Goal: Task Accomplishment & Management: Manage account settings

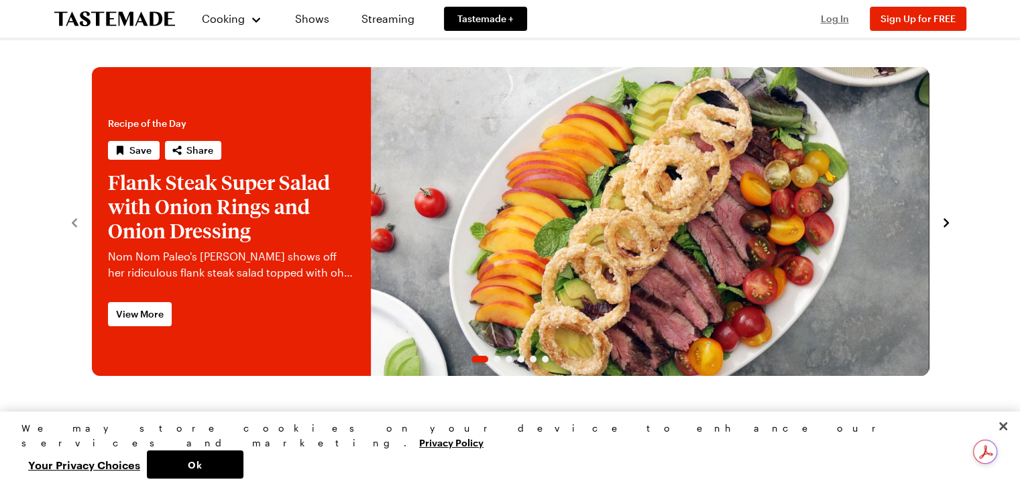
click at [832, 21] on span "Log In" at bounding box center [835, 18] width 28 height 11
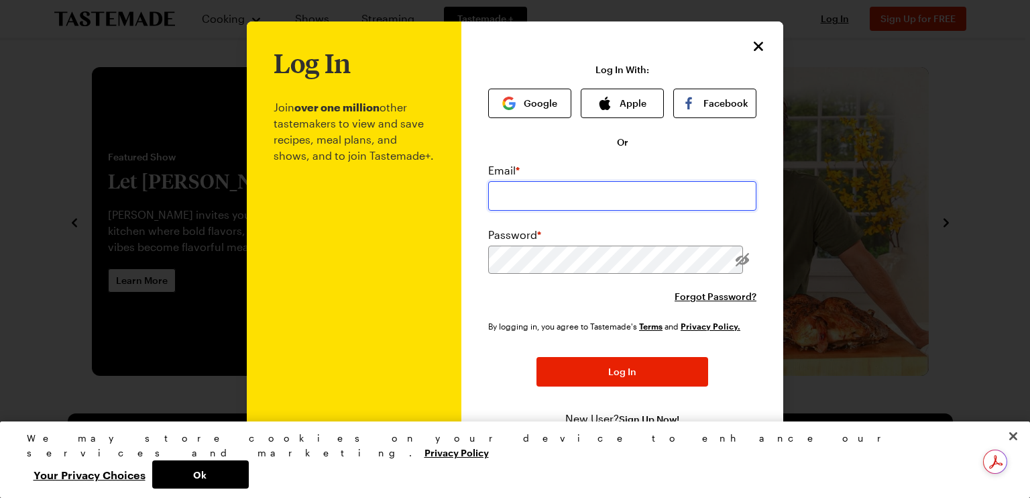
click at [606, 199] on input "email" at bounding box center [622, 196] width 268 height 30
click at [531, 100] on button "Google" at bounding box center [529, 104] width 83 height 30
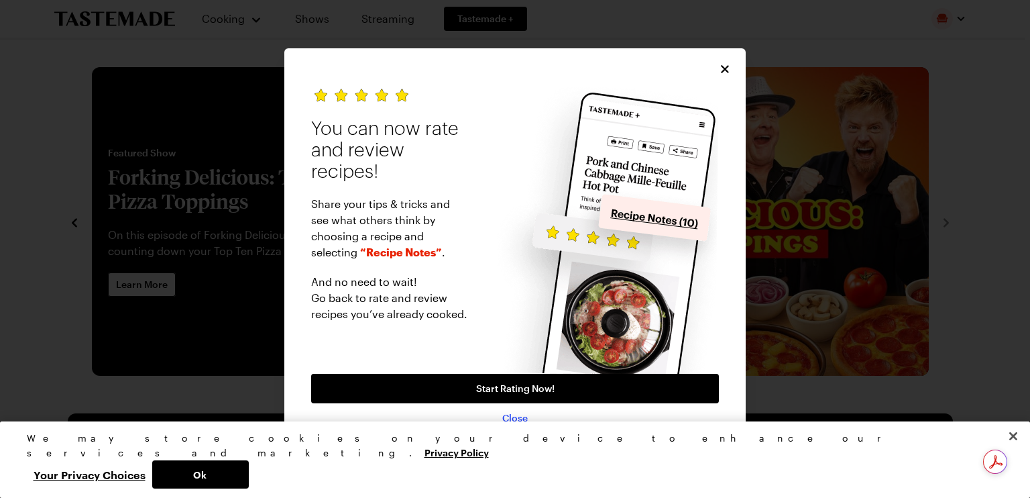
click at [509, 425] on span "Close" at bounding box center [514, 417] width 25 height 13
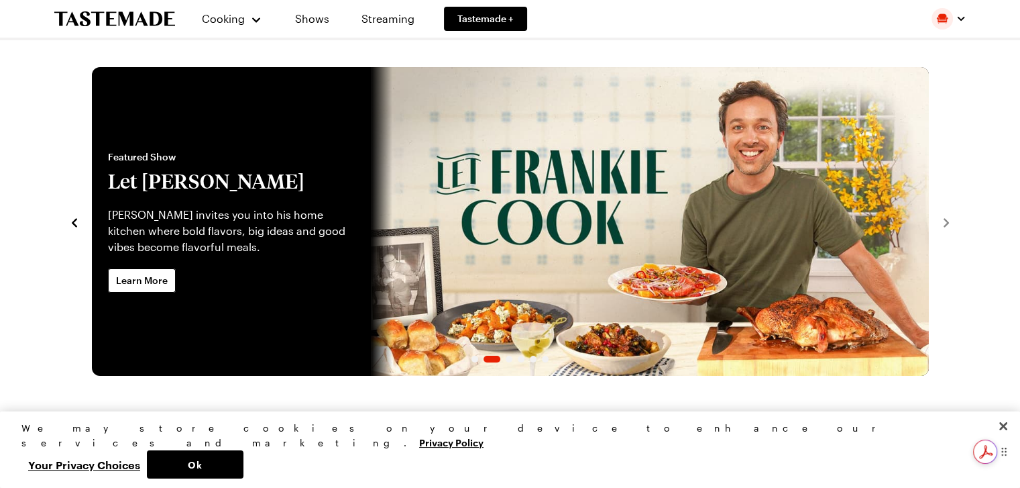
click at [1001, 455] on icon at bounding box center [1004, 452] width 9 height 10
click at [1000, 455] on icon at bounding box center [1004, 452] width 9 height 10
drag, startPoint x: 836, startPoint y: 455, endPoint x: 843, endPoint y: 456, distance: 6.7
click at [244, 455] on button "Ok" at bounding box center [195, 464] width 97 height 28
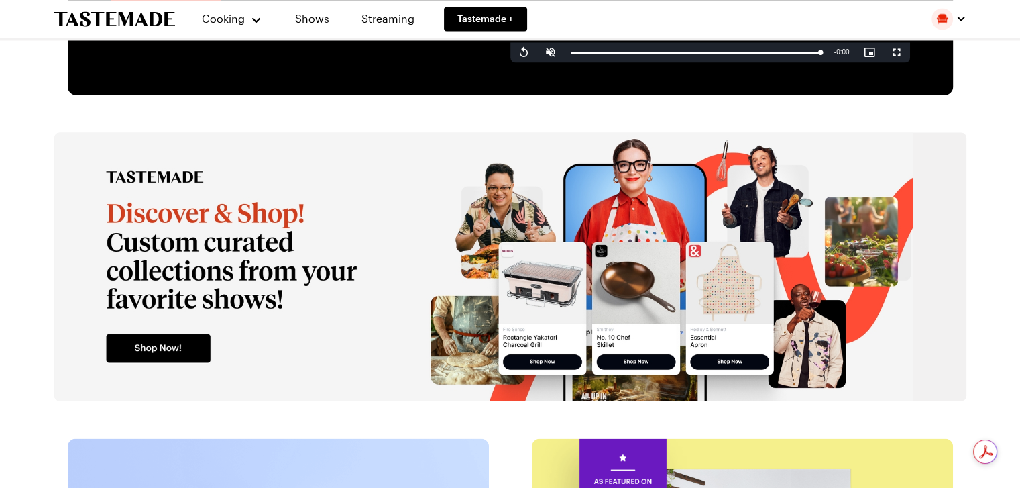
scroll to position [2415, 0]
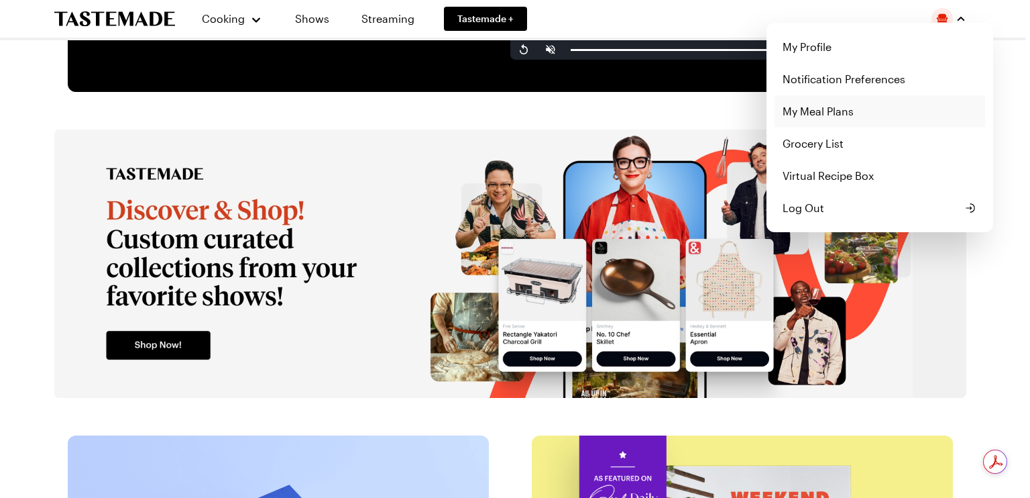
click at [851, 107] on link "My Meal Plans" at bounding box center [880, 111] width 211 height 32
